Goal: Task Accomplishment & Management: Manage account settings

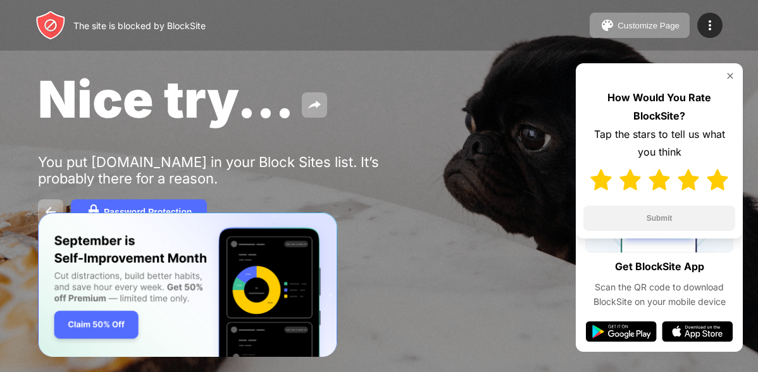
click at [719, 183] on img at bounding box center [718, 180] width 22 height 22
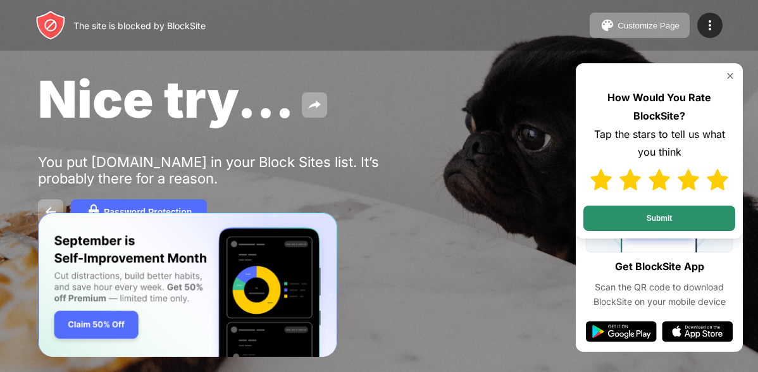
click at [707, 209] on button "Submit" at bounding box center [660, 218] width 152 height 25
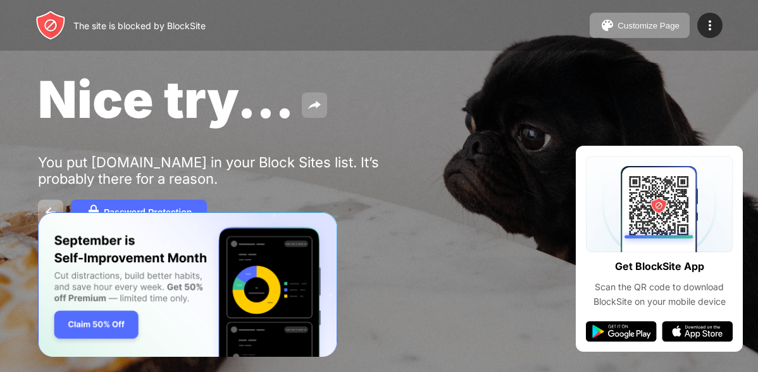
click at [311, 107] on img at bounding box center [314, 104] width 15 height 15
